Goal: Obtain resource: Obtain resource

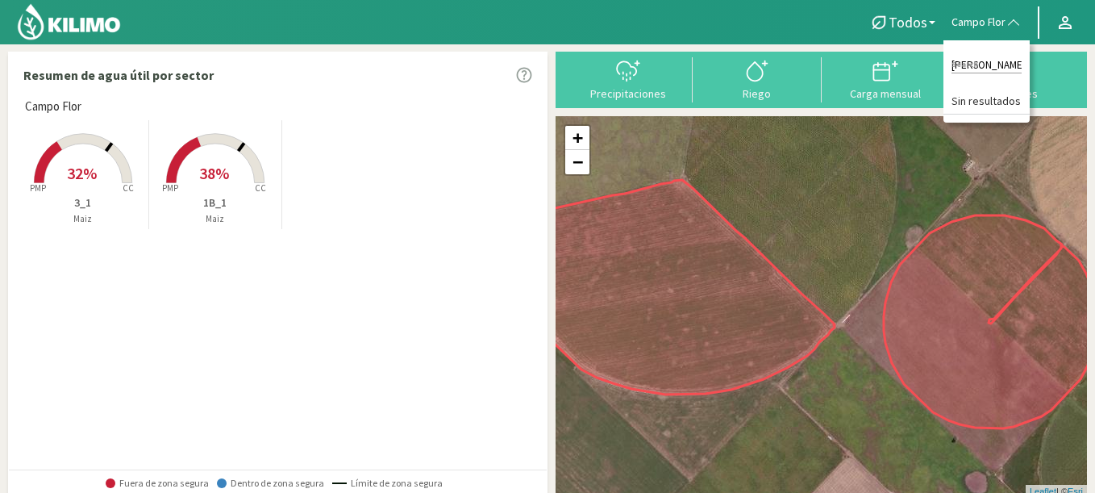
type input "[PERSON_NAME]"
click at [239, 186] on rect at bounding box center [215, 184] width 129 height 129
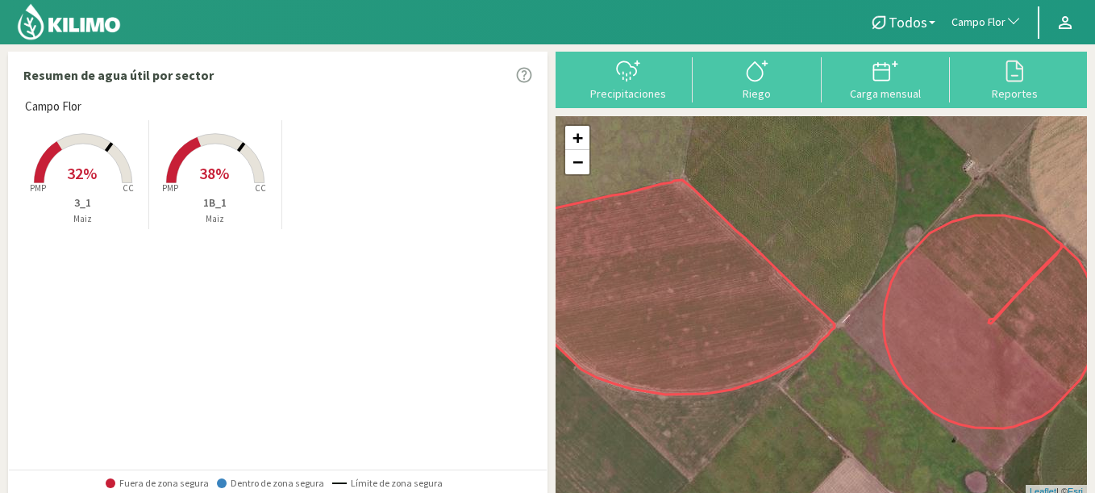
click at [232, 177] on rect at bounding box center [215, 184] width 129 height 129
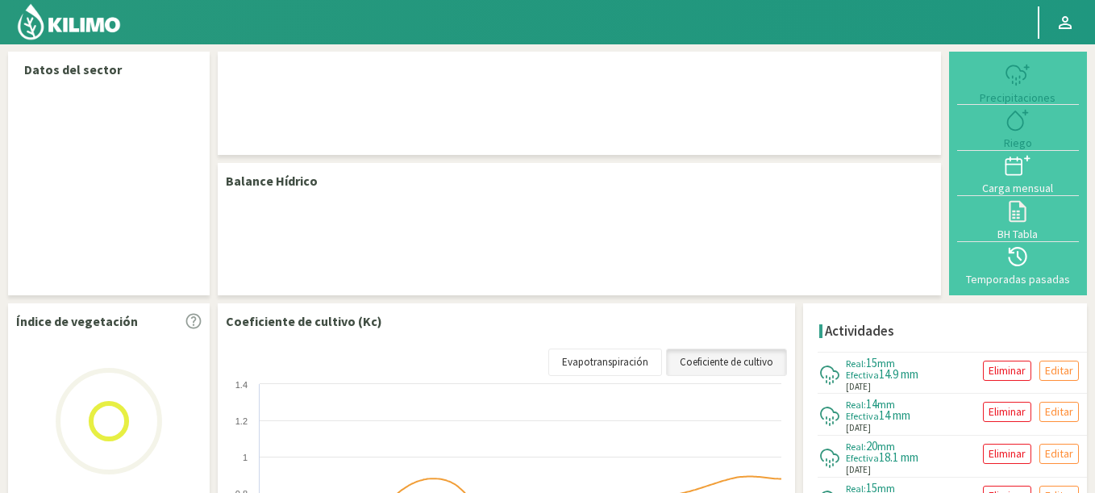
select select "40: Object"
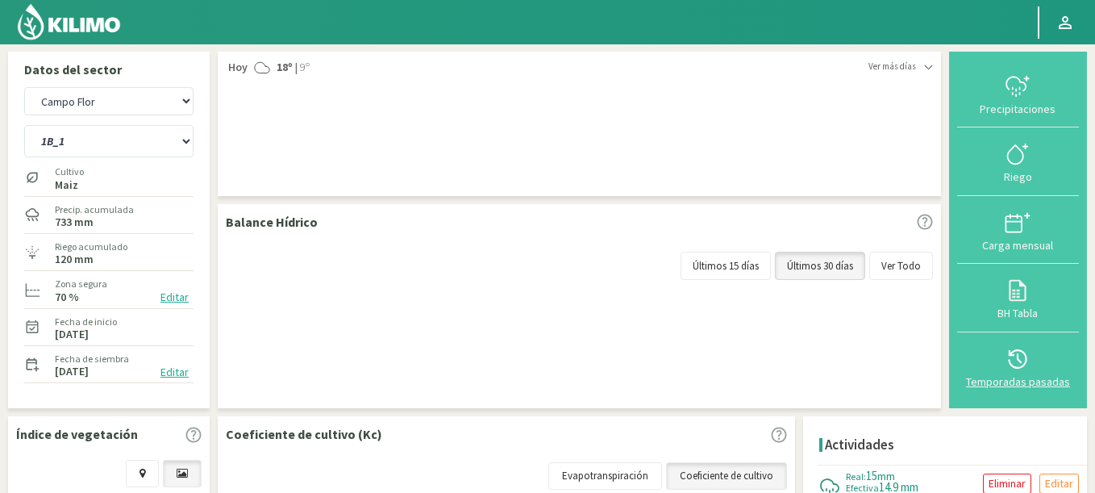
click at [1005, 365] on div at bounding box center [1018, 359] width 112 height 26
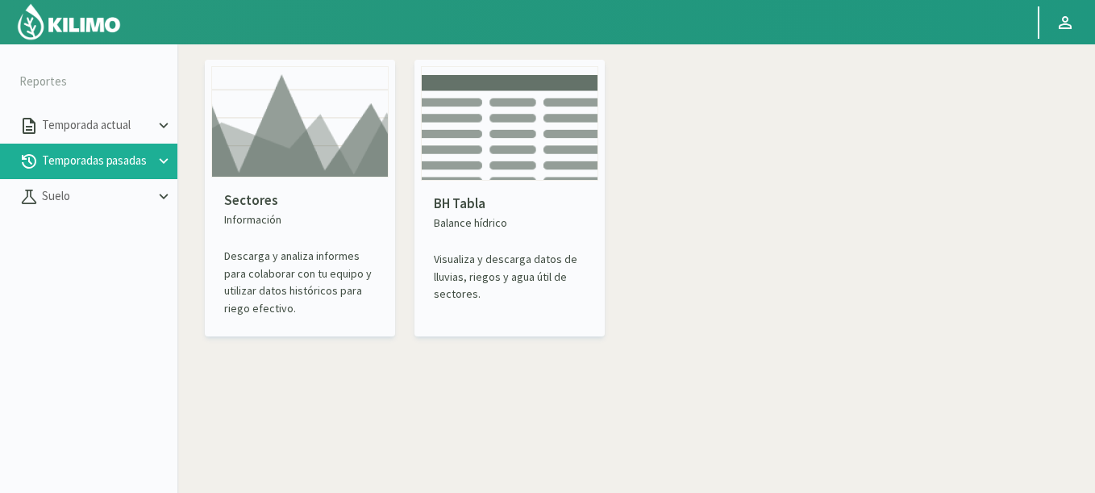
click at [282, 232] on div "Sectores Información Descarga y analiza informes para colaborar con tu equipo y…" at bounding box center [299, 253] width 177 height 152
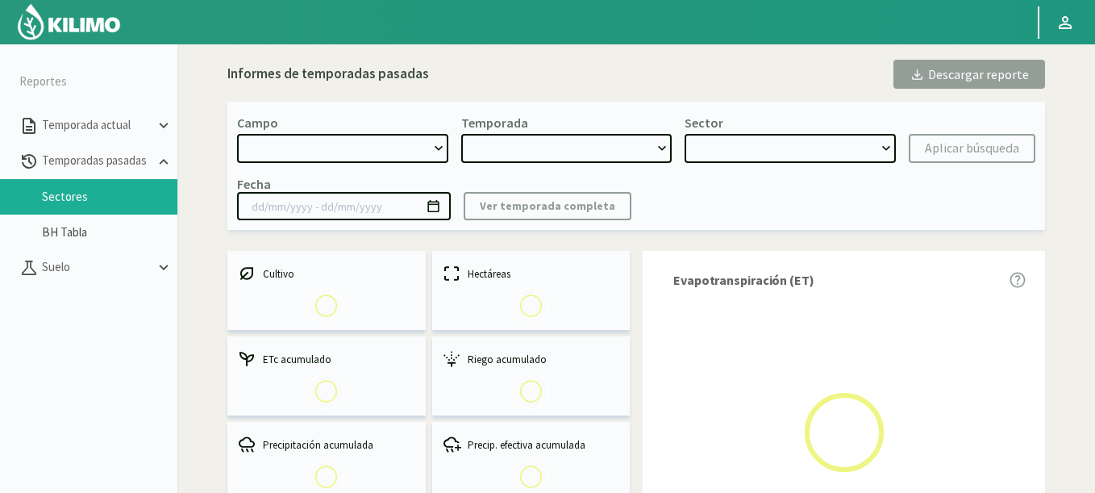
select select "0: Object"
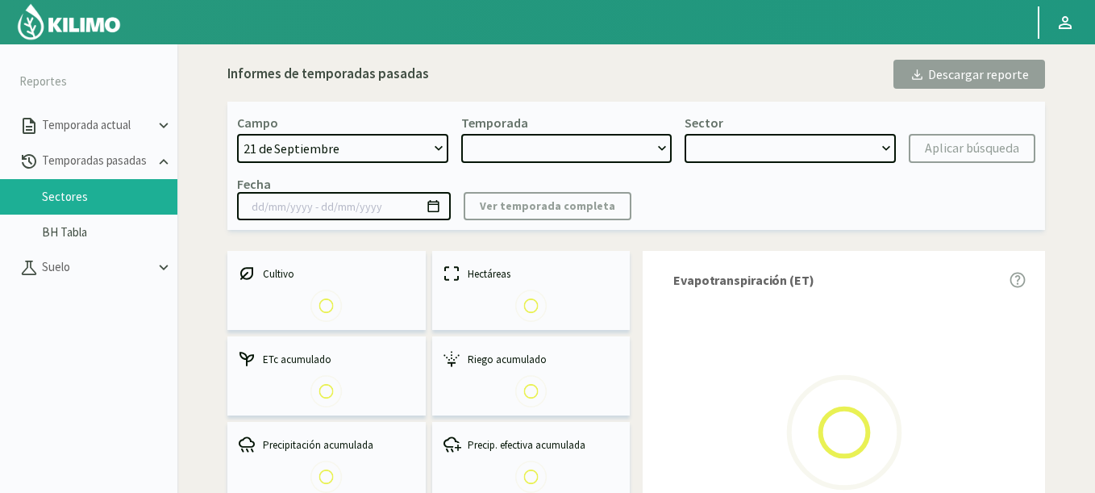
type input "[DATE] - [DATE]"
select select "0: 2023"
select select "0: Object"
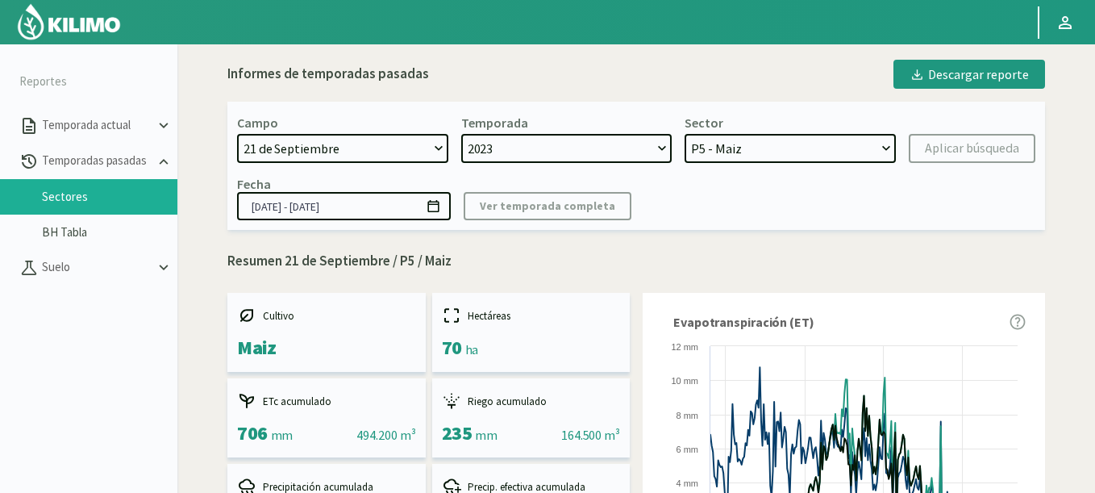
select select "817: Object"
click at [237, 134] on select "21 de Septiembre 8 Fuegos Acograpes - Ag. [PERSON_NAME] - Ag. [GEOGRAPHIC_DATA]…" at bounding box center [342, 148] width 211 height 29
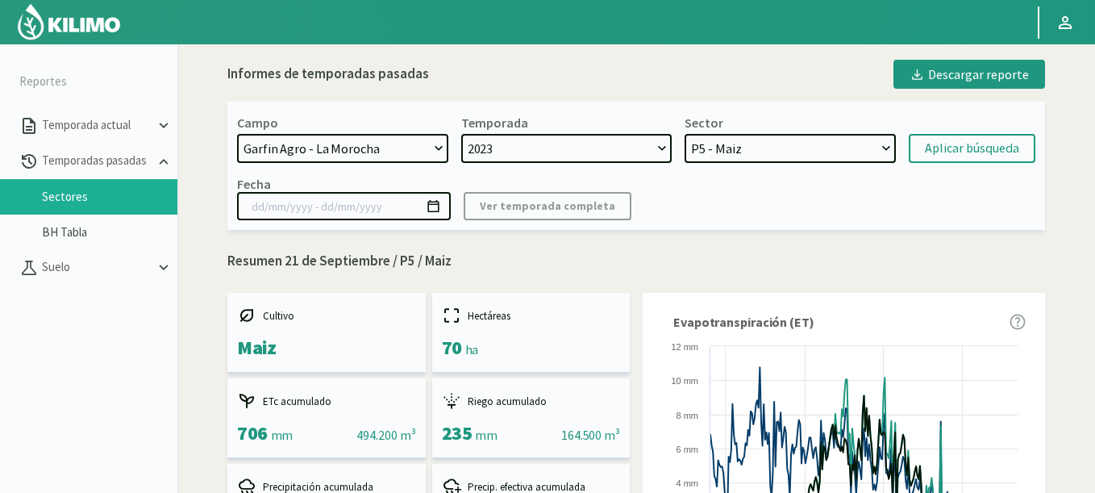
select select
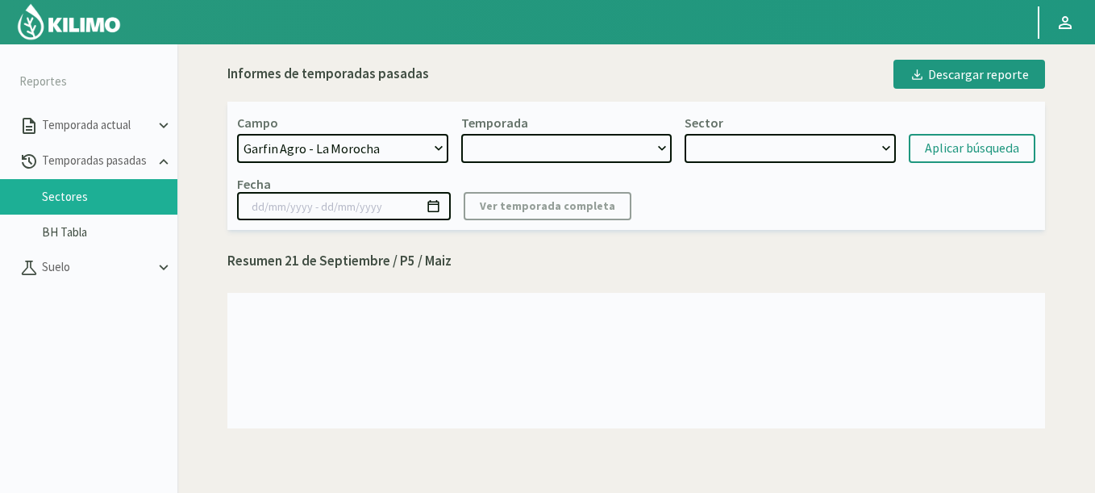
select select "2: 2024"
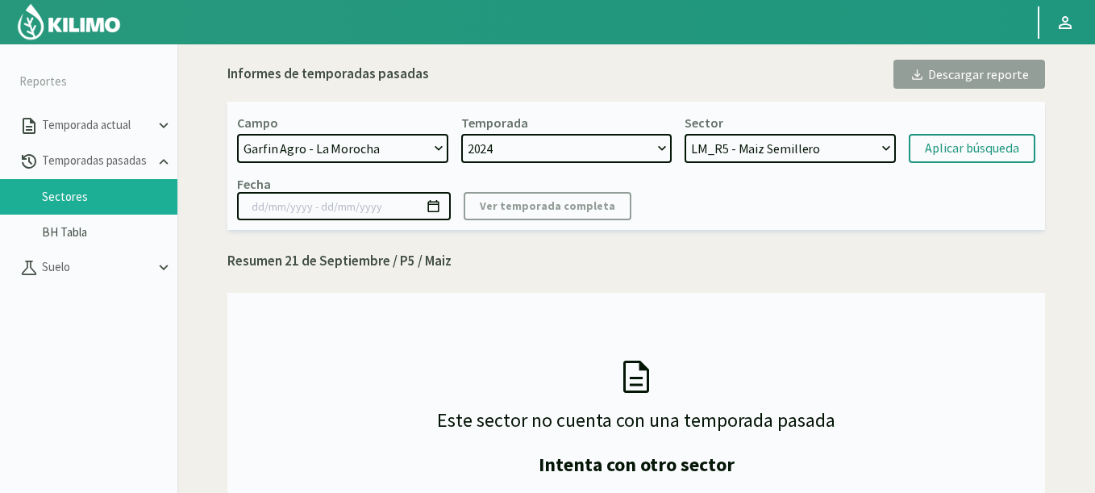
select select "11: Object"
click at [685, 134] on select "LM_R5 - Maiz Semillero LM_R4 - Maiz Semillero LM_R3 - Maiz Semillero LM_R2 - Ma…" at bounding box center [790, 148] width 211 height 29
click at [499, 127] on div "Temporada" at bounding box center [494, 123] width 67 height 16
select select "0: 2023"
click at [461, 134] on select "2024 2023" at bounding box center [566, 148] width 211 height 29
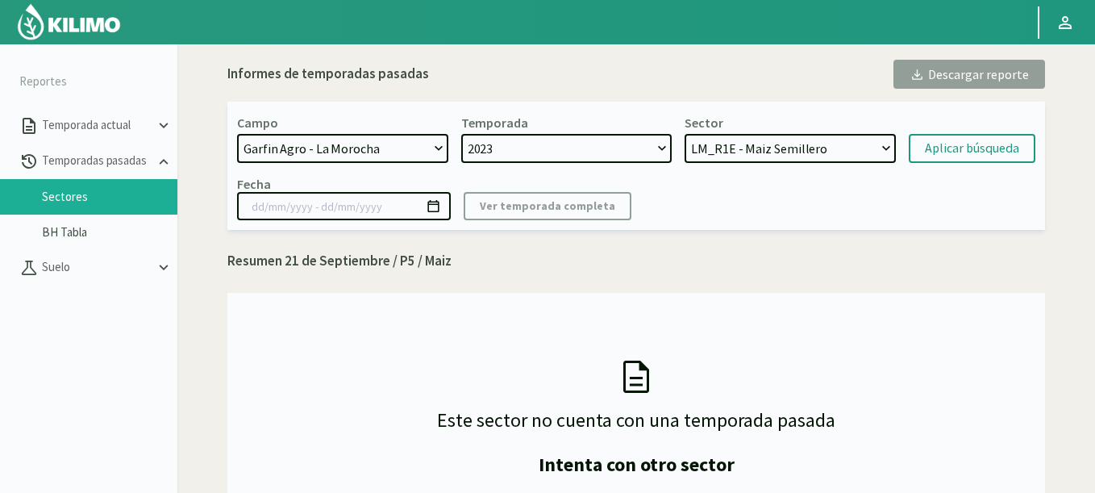
select select "12: Object"
click at [957, 137] on button "Aplicar búsqueda" at bounding box center [972, 148] width 127 height 29
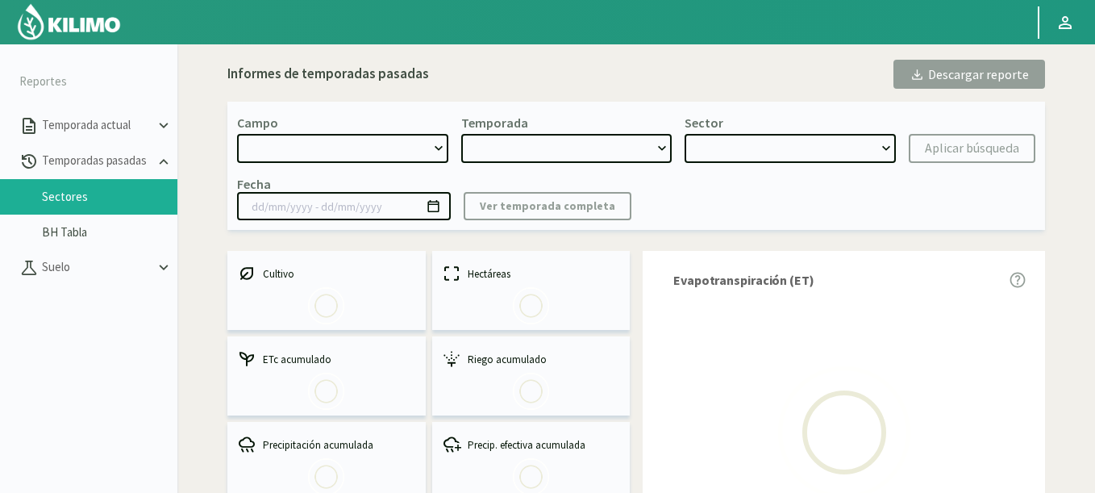
select select "817: Object"
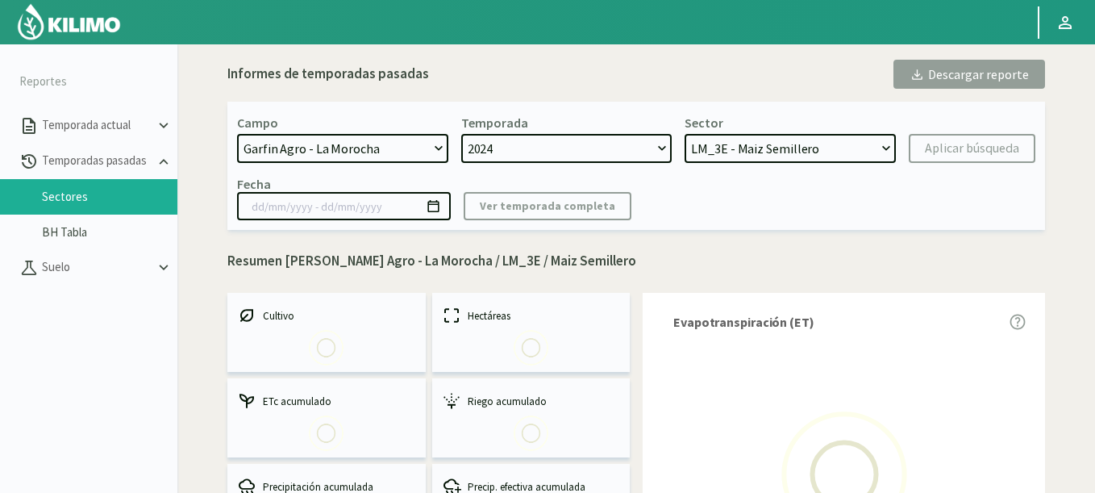
select select "1: 2023"
select select "0: Object"
type input "[DATE] - [DATE]"
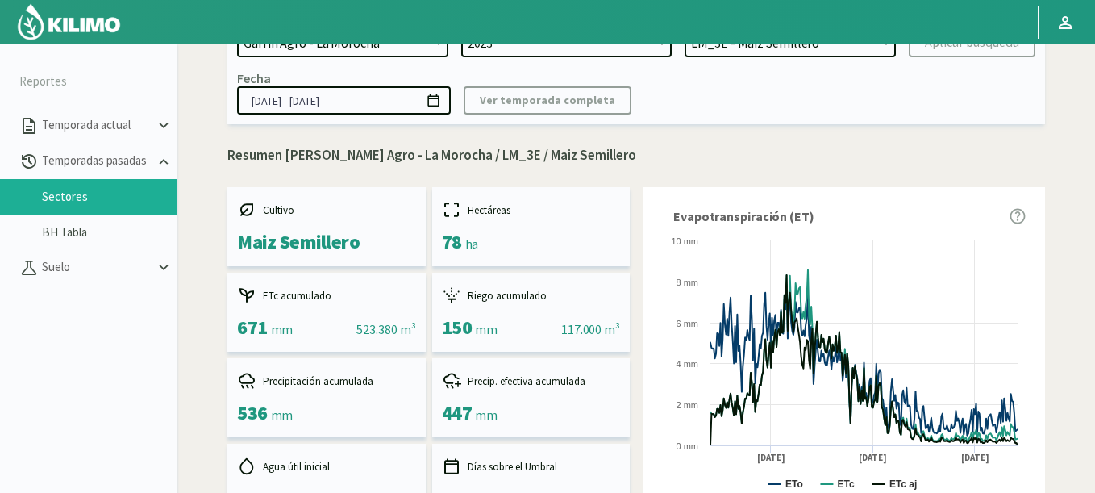
scroll to position [290, 0]
